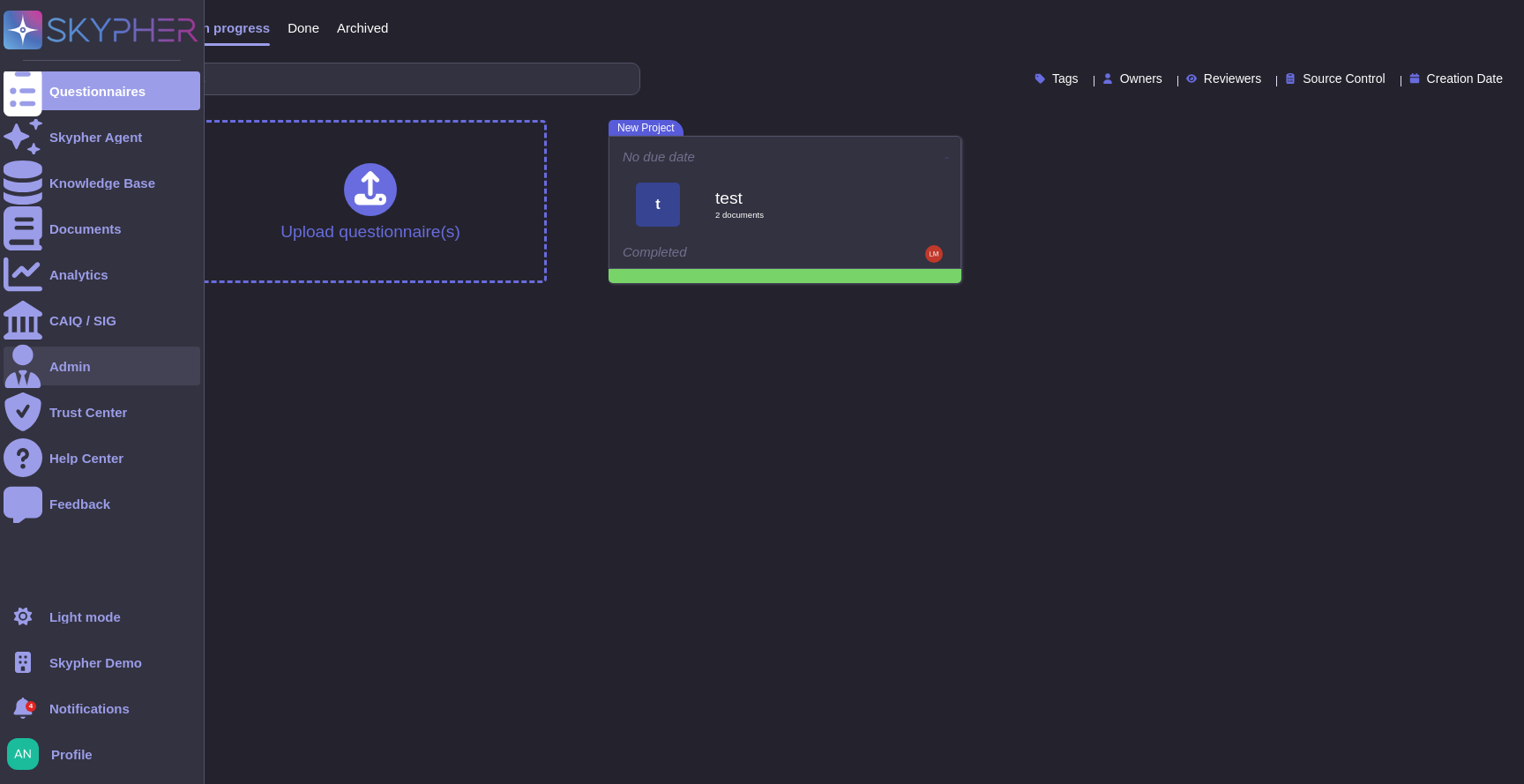
click at [109, 374] on div "Admin" at bounding box center [102, 366] width 196 height 38
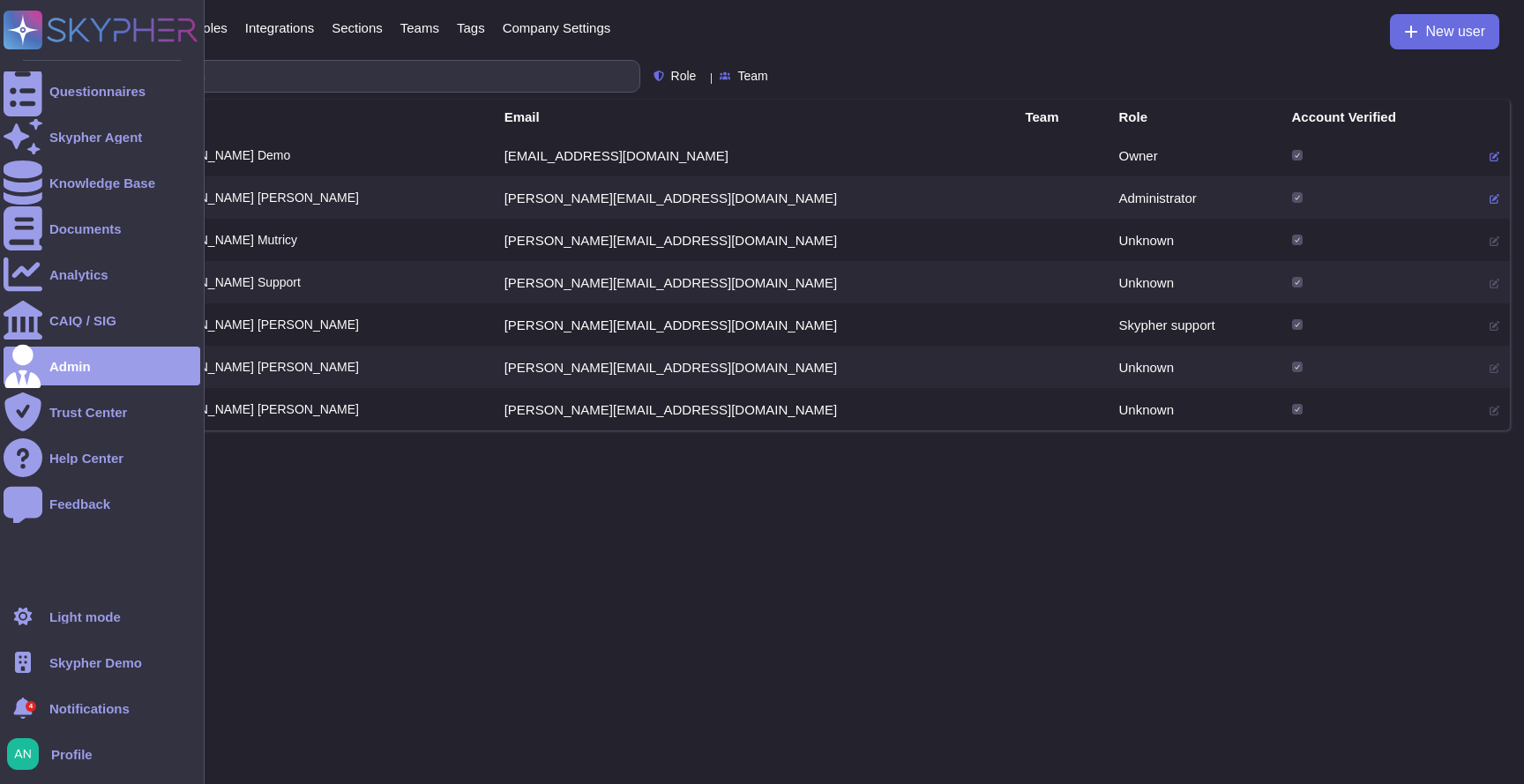
click at [83, 662] on span "Skypher Demo" at bounding box center [95, 663] width 92 height 13
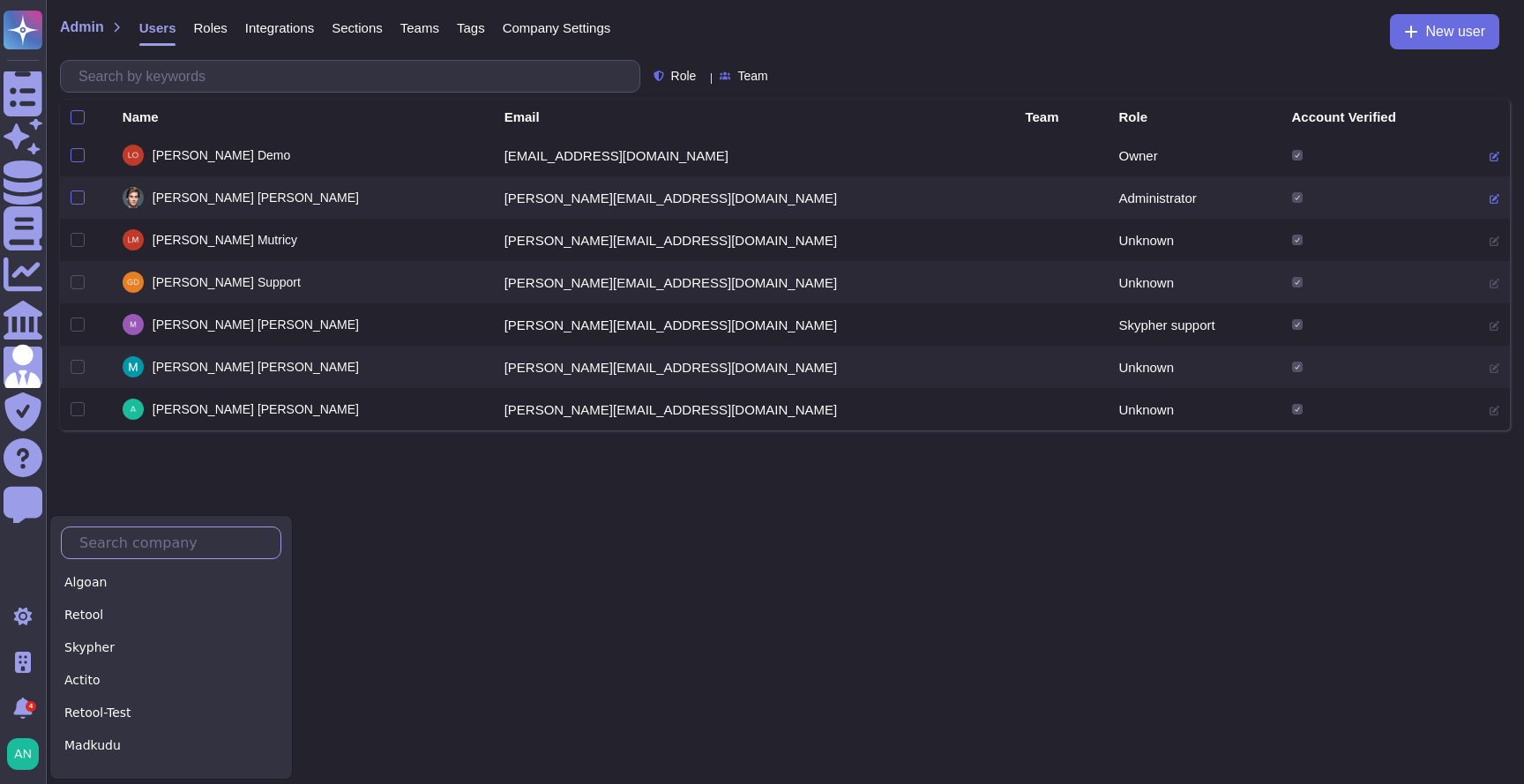
click at [138, 542] on input "text" at bounding box center [175, 543] width 210 height 31
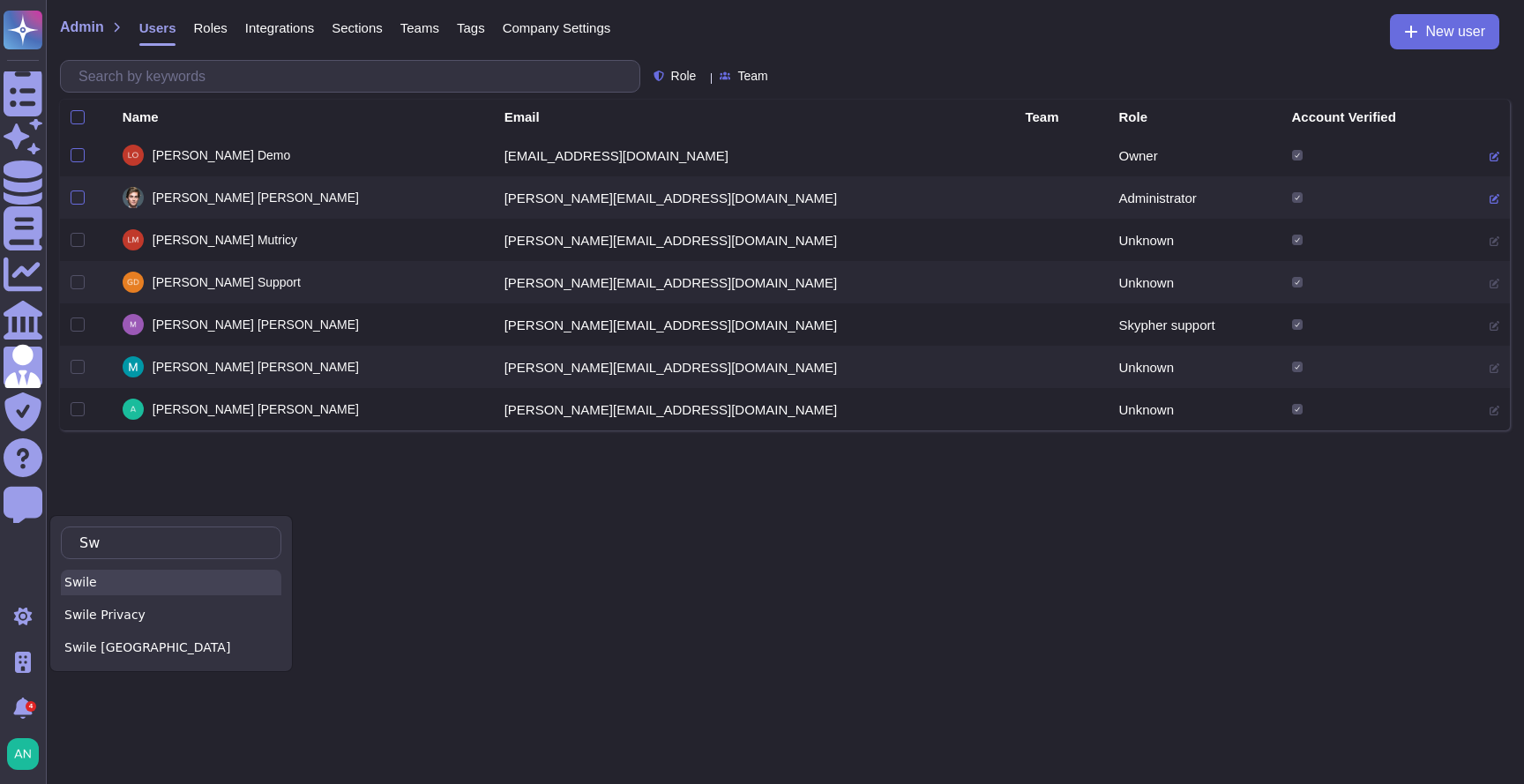
type input "Sw"
click at [119, 579] on div "Swile" at bounding box center [170, 582] width 220 height 26
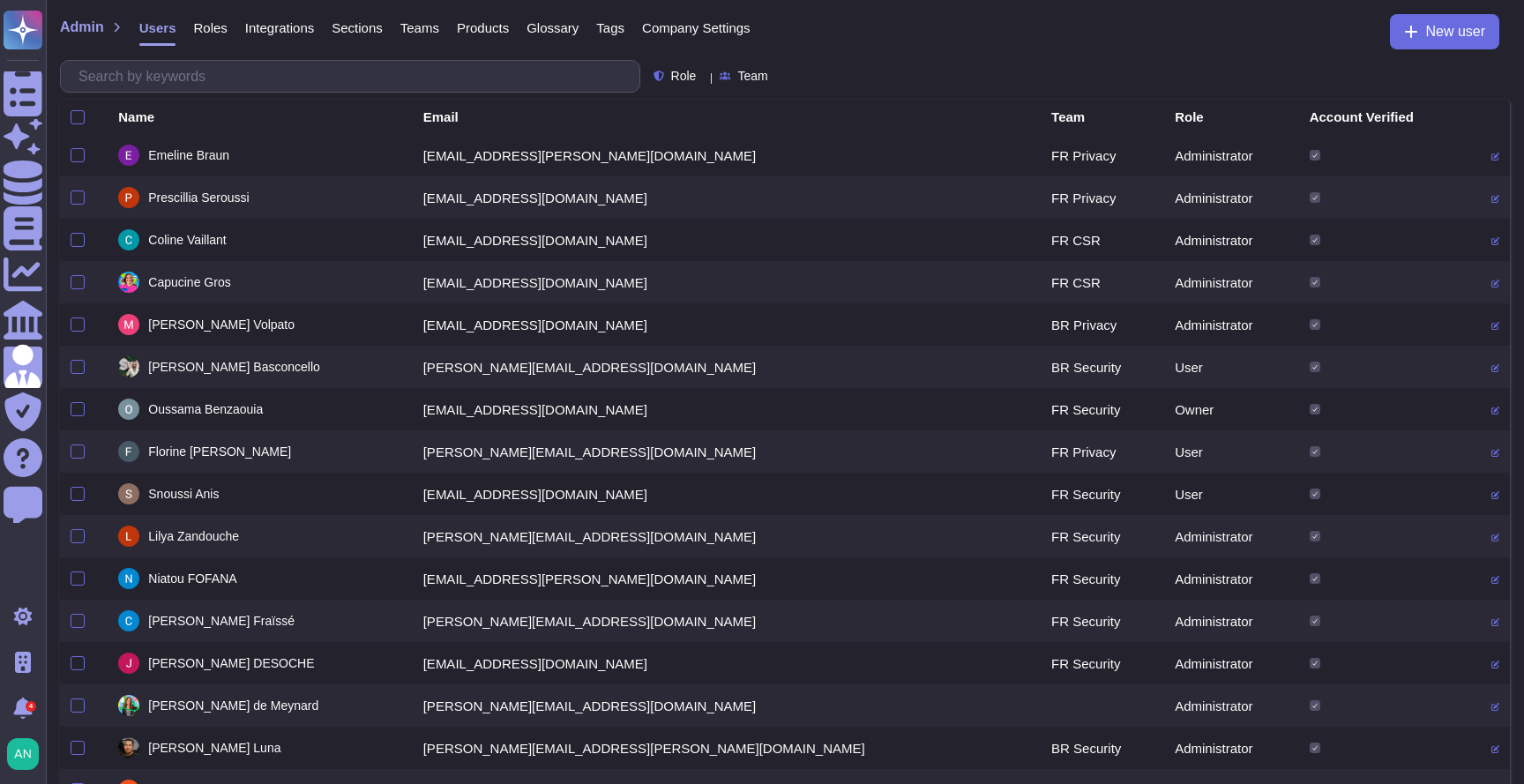
click at [497, 27] on span "Products" at bounding box center [483, 28] width 52 height 13
